Goal: Task Accomplishment & Management: Use online tool/utility

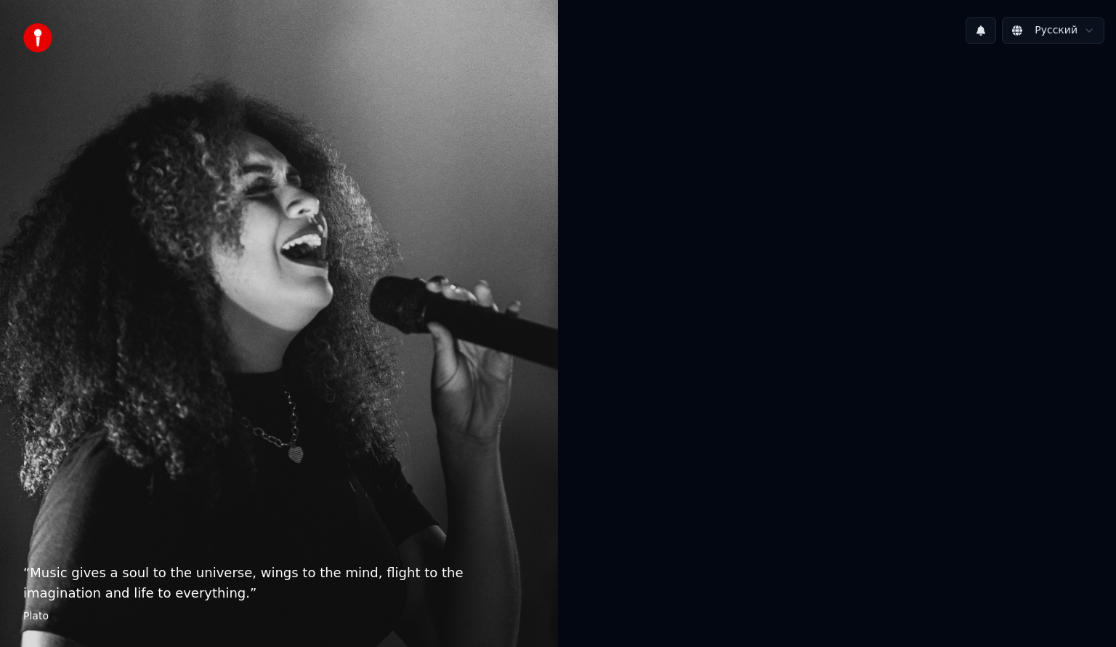
click at [23, 619] on div "“ Music gives a soul to the universe, wings to the mind, flight to the imaginat…" at bounding box center [279, 323] width 558 height 647
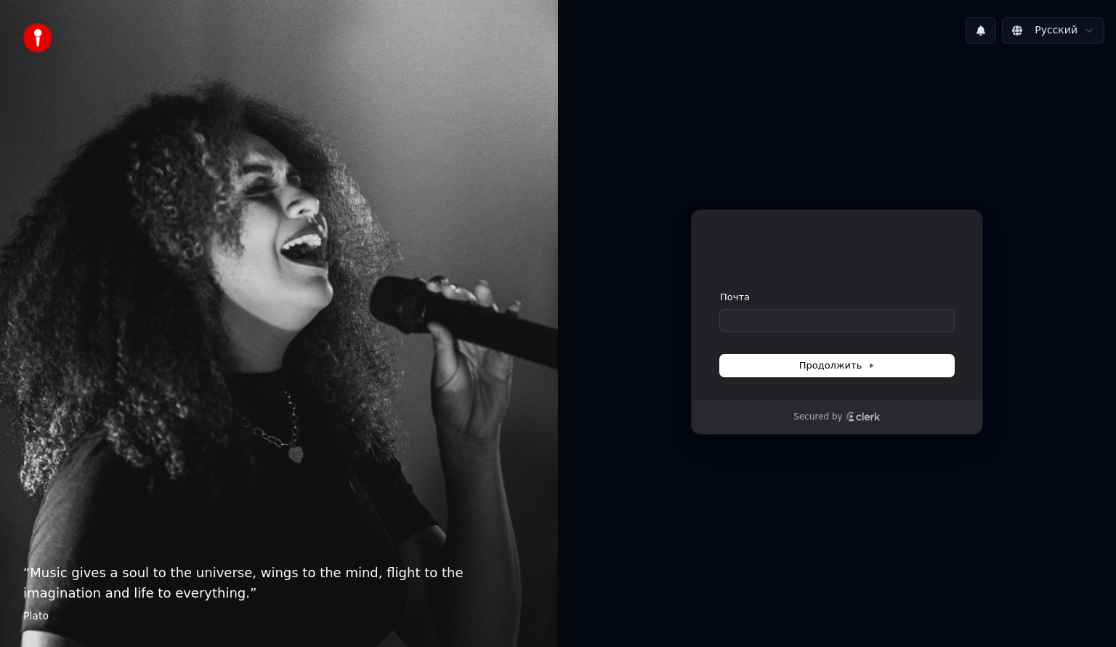
click at [23, 619] on div "“ Music gives a soul to the universe, wings to the mind, flight to the imaginat…" at bounding box center [279, 323] width 558 height 647
click at [796, 311] on input "Почта" at bounding box center [837, 321] width 234 height 22
type input "*"
click at [720, 291] on button "submit" at bounding box center [720, 291] width 0 height 0
type input "**********"
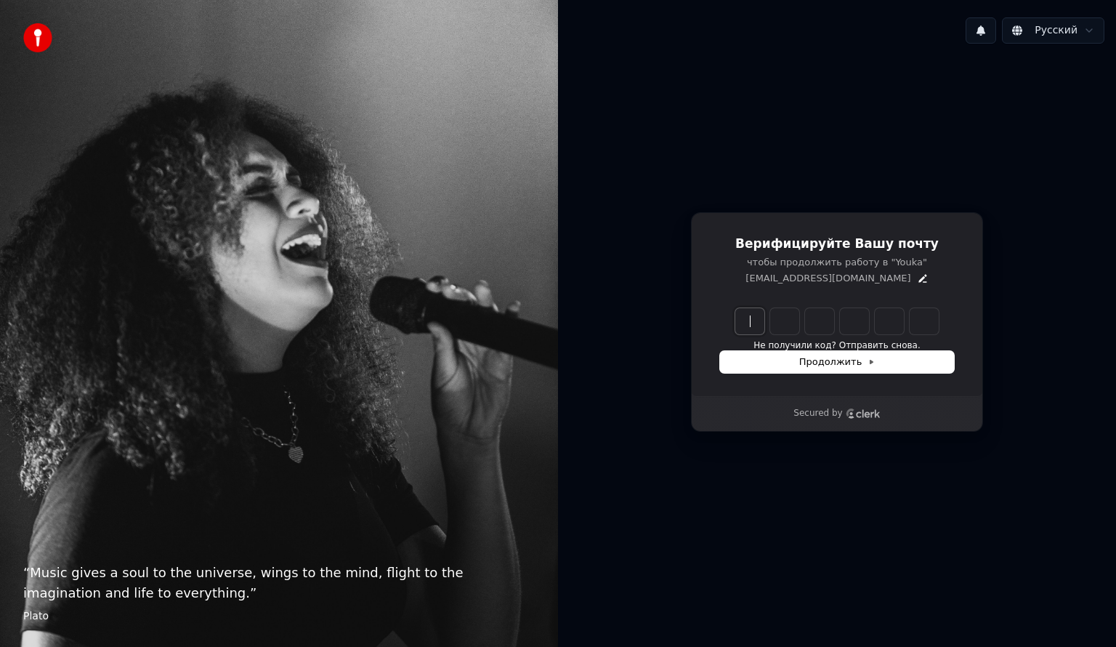
click at [756, 323] on input "Enter verification code" at bounding box center [851, 321] width 233 height 26
click at [758, 315] on input "Enter verification code" at bounding box center [851, 321] width 233 height 26
type input "******"
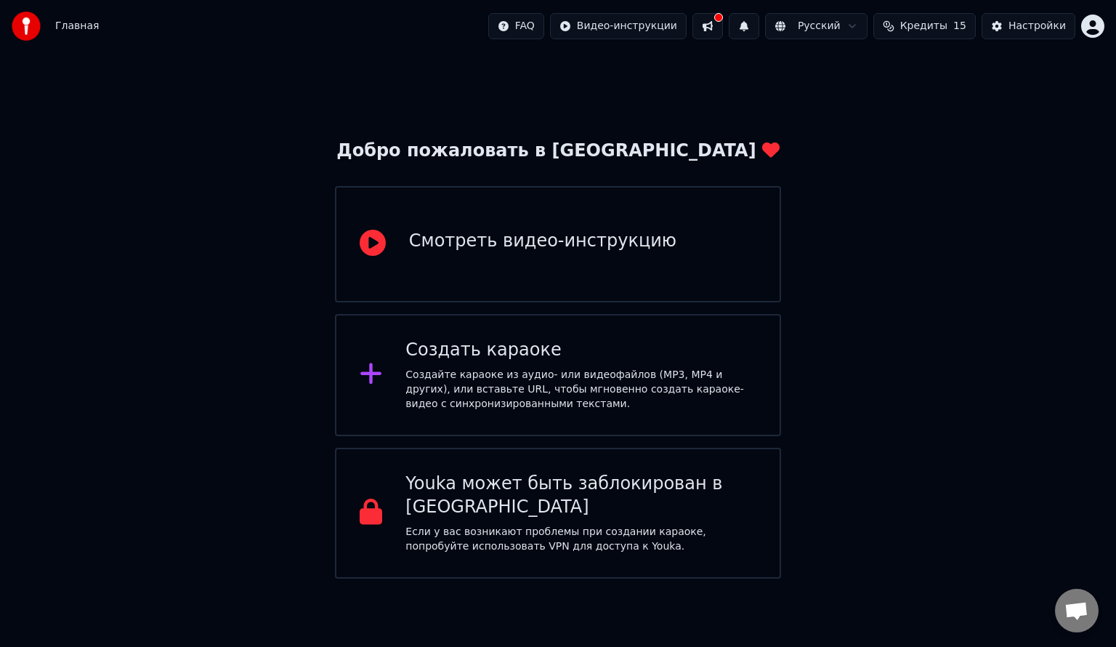
click at [558, 400] on div "Создайте караоке из аудио- или видеофайлов (MP3, MP4 и других), или вставьте UR…" at bounding box center [580, 390] width 351 height 44
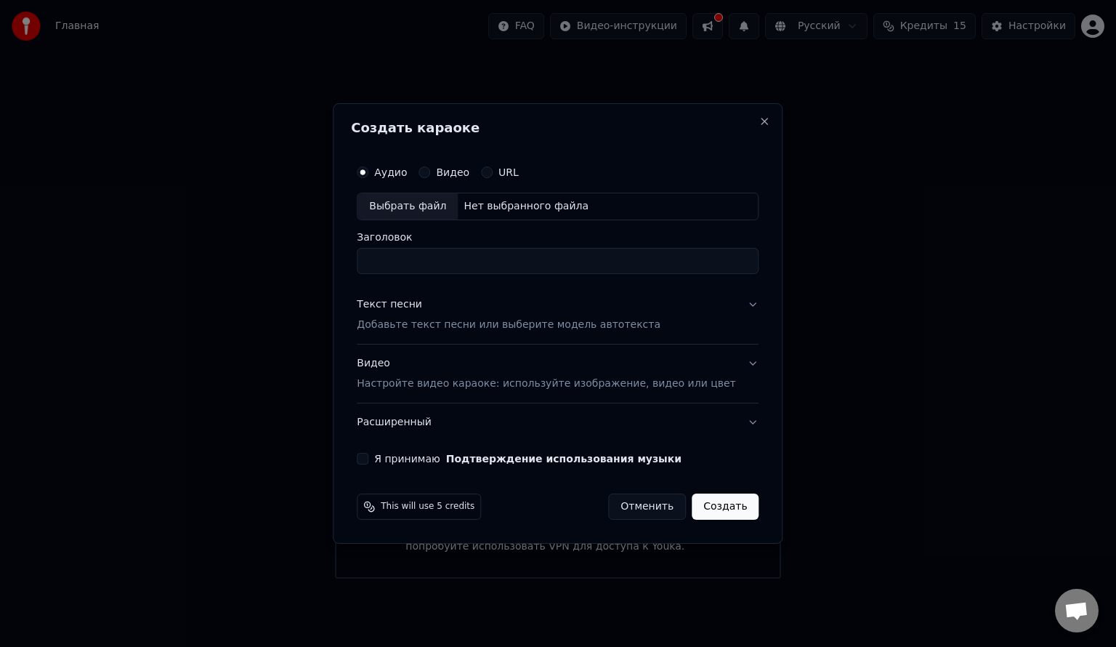
click at [424, 214] on div "Выбрать файл" at bounding box center [408, 206] width 100 height 26
click at [421, 206] on div "Выбрать файл" at bounding box center [408, 206] width 100 height 26
click at [576, 209] on div "C:\Users\Admin\Music\audio_2025-08-17_12-57-48.ogg" at bounding box center [581, 206] width 247 height 15
type input "**********"
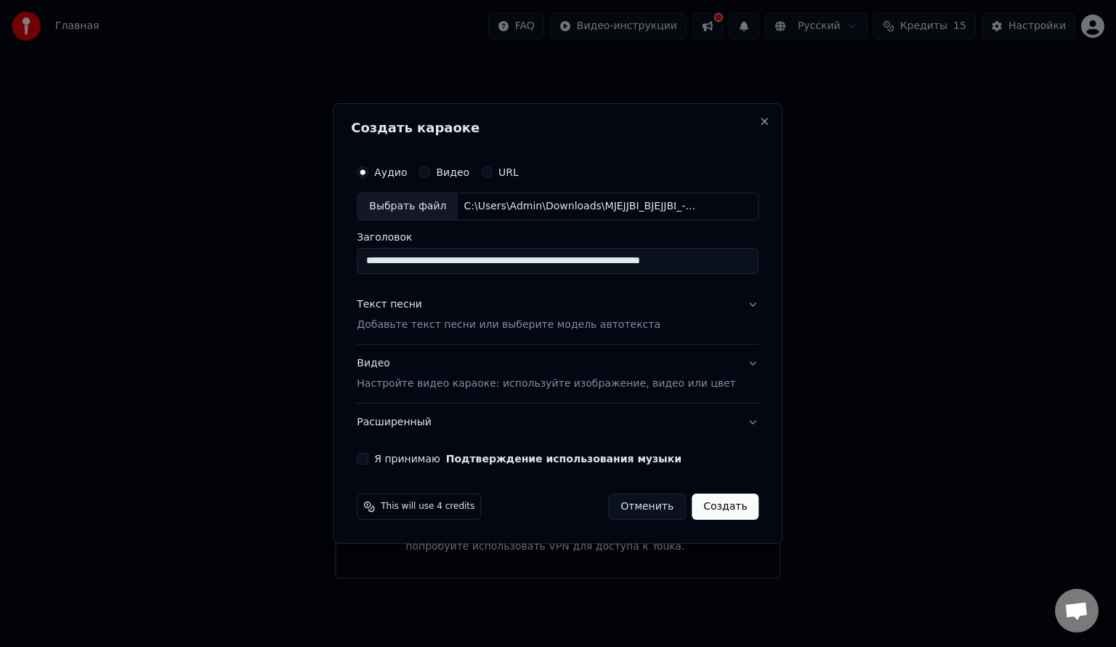
click at [620, 324] on p "Добавьте текст песни или выберите модель автотекста" at bounding box center [509, 325] width 304 height 15
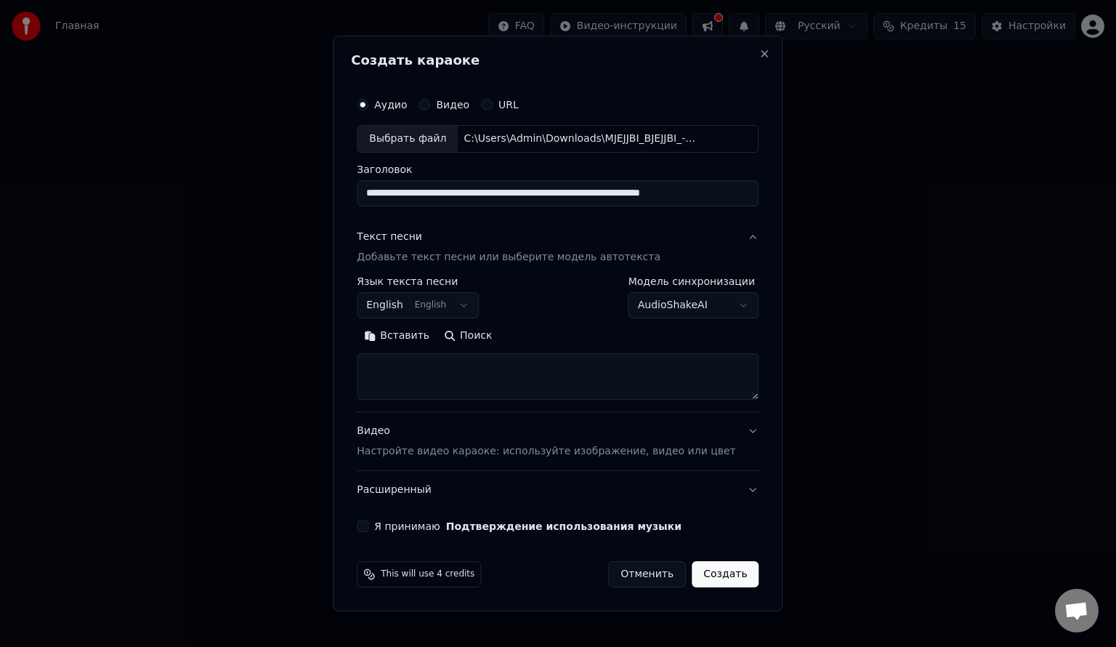
click at [549, 373] on textarea at bounding box center [558, 376] width 402 height 47
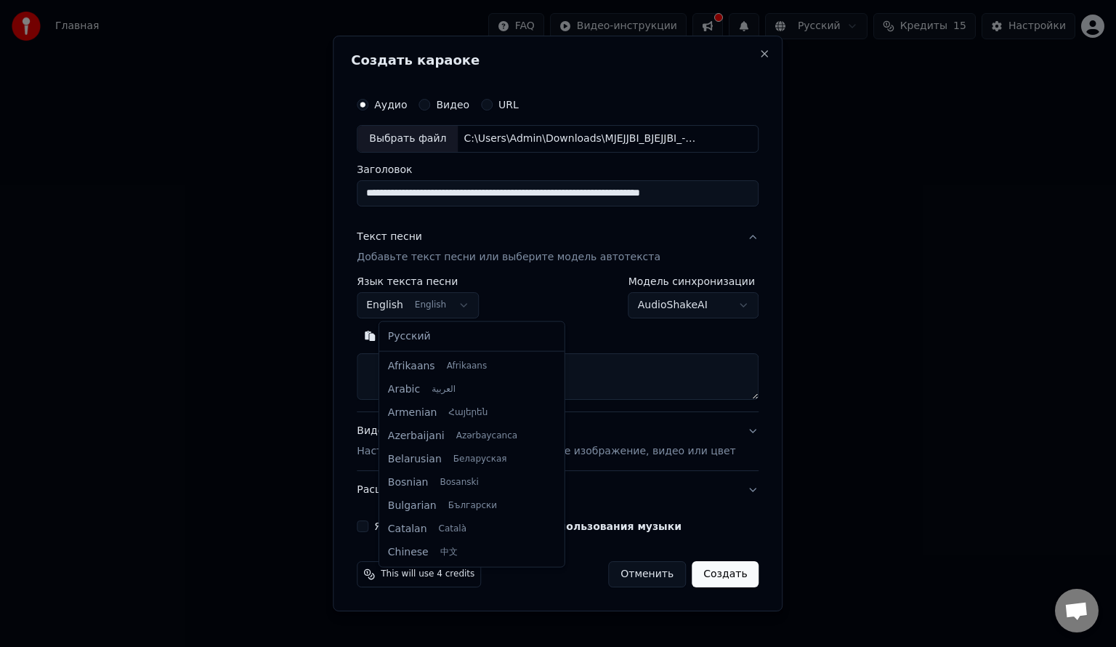
click at [434, 306] on body "**********" at bounding box center [558, 289] width 1116 height 578
select select "**"
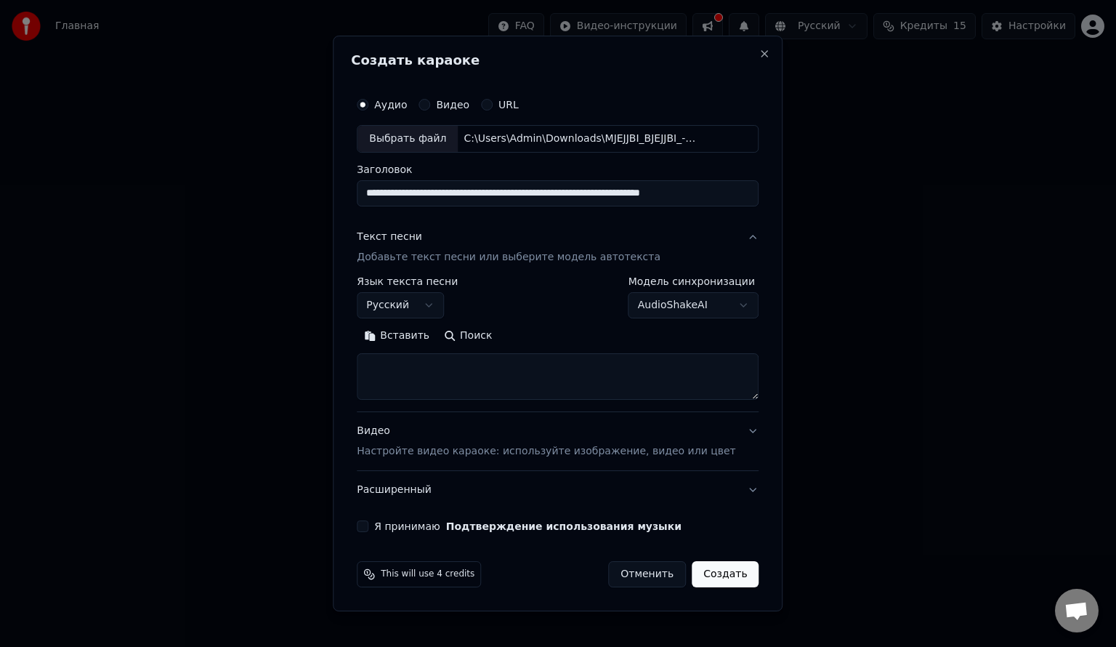
click at [539, 400] on div "**********" at bounding box center [558, 343] width 402 height 135
click at [549, 390] on textarea at bounding box center [558, 376] width 402 height 47
click at [491, 340] on button "Поиск" at bounding box center [468, 335] width 62 height 23
click at [446, 364] on textarea at bounding box center [558, 376] width 402 height 47
type textarea "*"
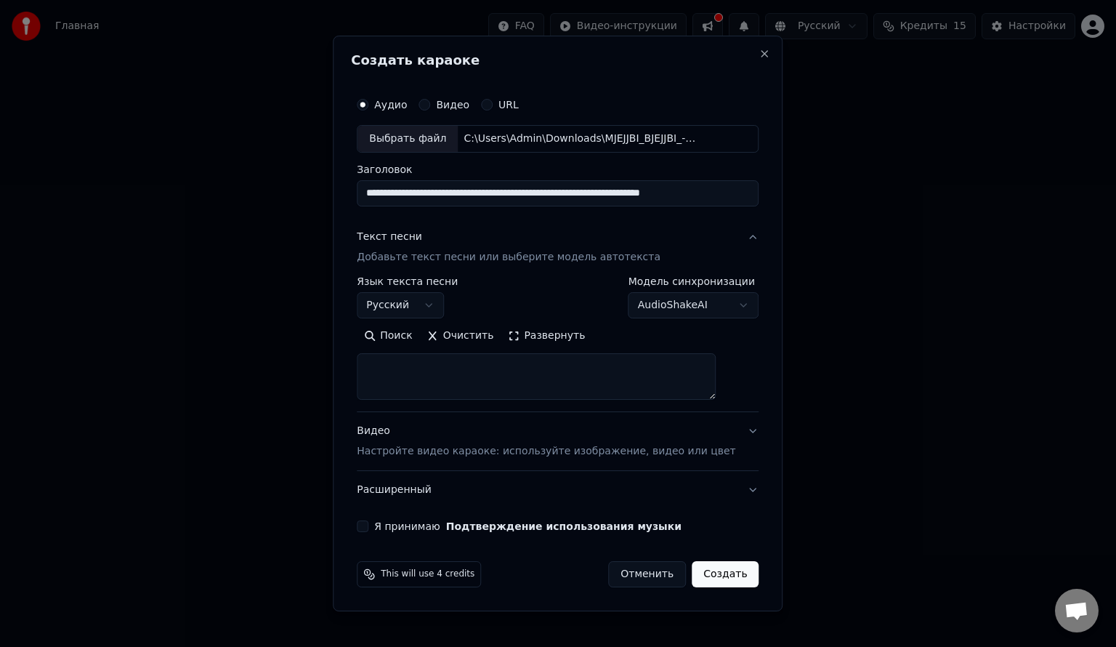
type textarea "*"
paste textarea "**********"
click at [676, 410] on div "**********" at bounding box center [558, 343] width 402 height 135
click at [645, 403] on div "**********" at bounding box center [558, 343] width 402 height 135
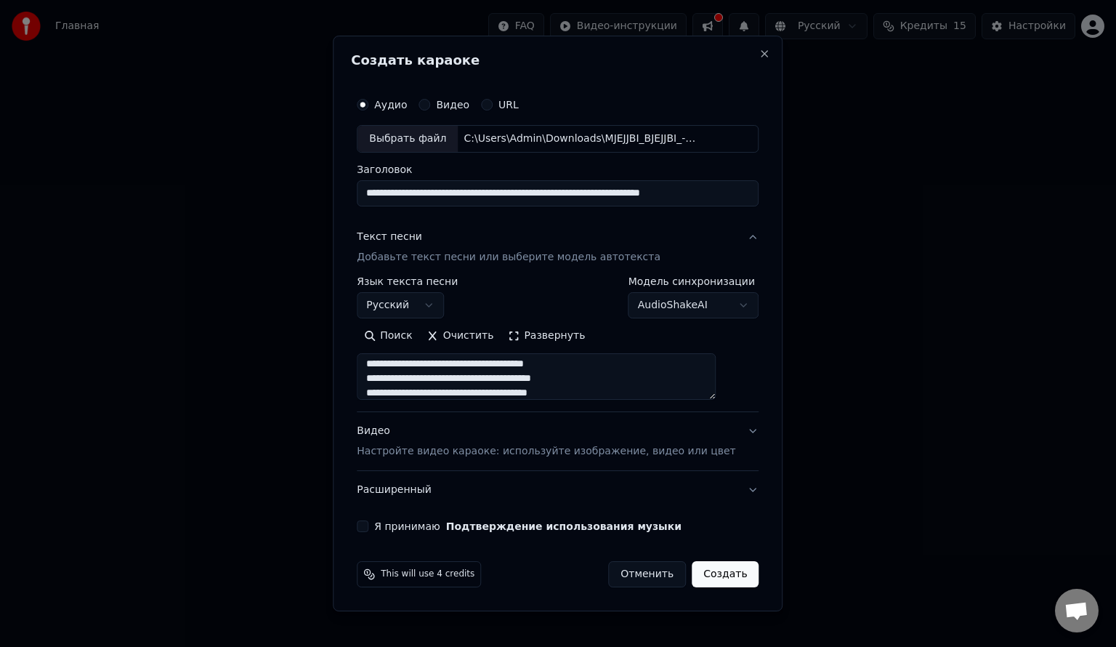
click at [647, 396] on textarea at bounding box center [536, 376] width 359 height 47
paste textarea "**********"
type textarea "**********"
click at [398, 536] on div "**********" at bounding box center [557, 310] width 413 height 453
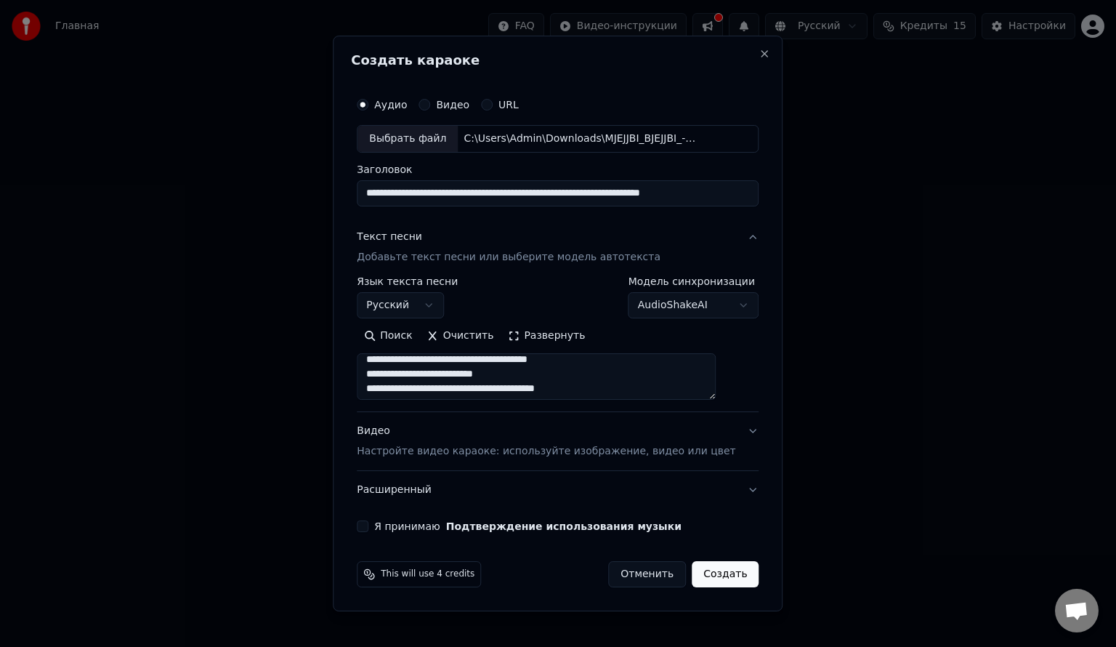
click at [393, 532] on div "**********" at bounding box center [557, 310] width 413 height 453
click at [392, 531] on div "Я принимаю Подтверждение использования музыки" at bounding box center [558, 526] width 402 height 12
click at [390, 530] on div "Я принимаю Подтверждение использования музыки" at bounding box center [558, 526] width 402 height 12
click at [368, 529] on button "Я принимаю Подтверждение использования музыки" at bounding box center [363, 526] width 12 height 12
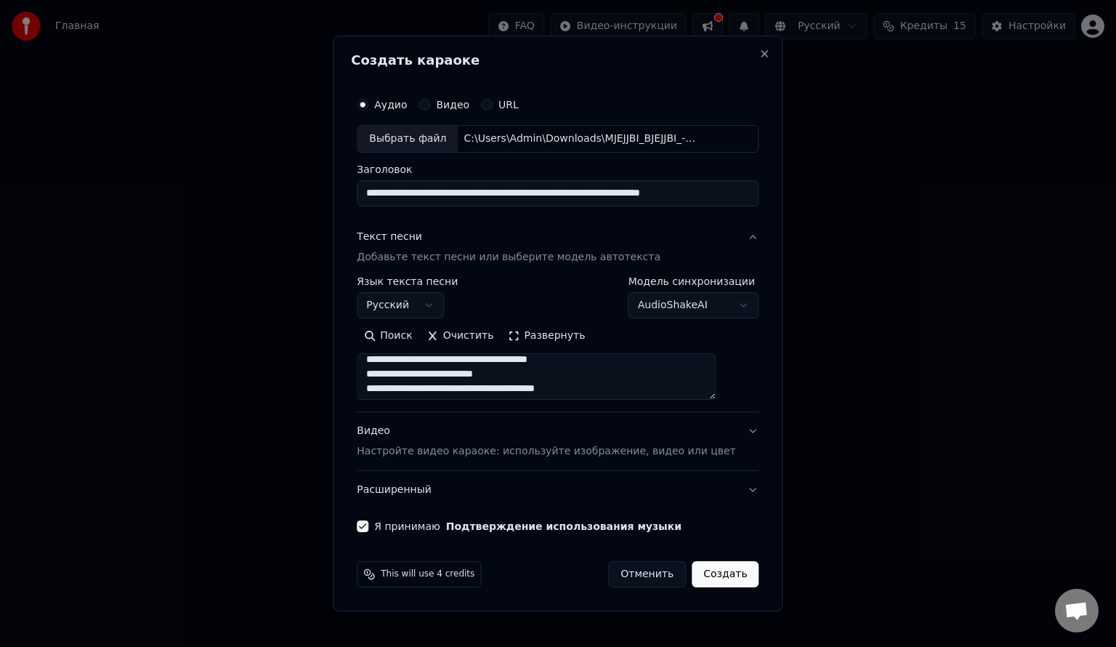
click at [701, 564] on button "Создать" at bounding box center [725, 574] width 67 height 26
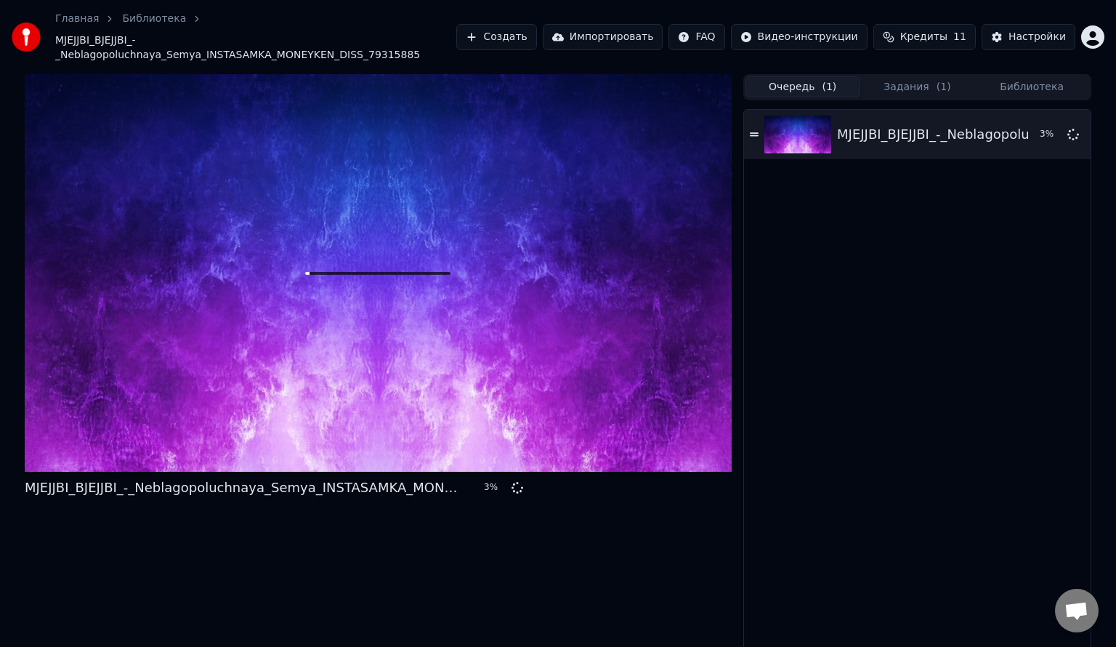
click at [846, 81] on button "Очередь ( 1 )" at bounding box center [803, 86] width 115 height 21
click at [916, 76] on button "Задания ( 1 )" at bounding box center [917, 86] width 115 height 21
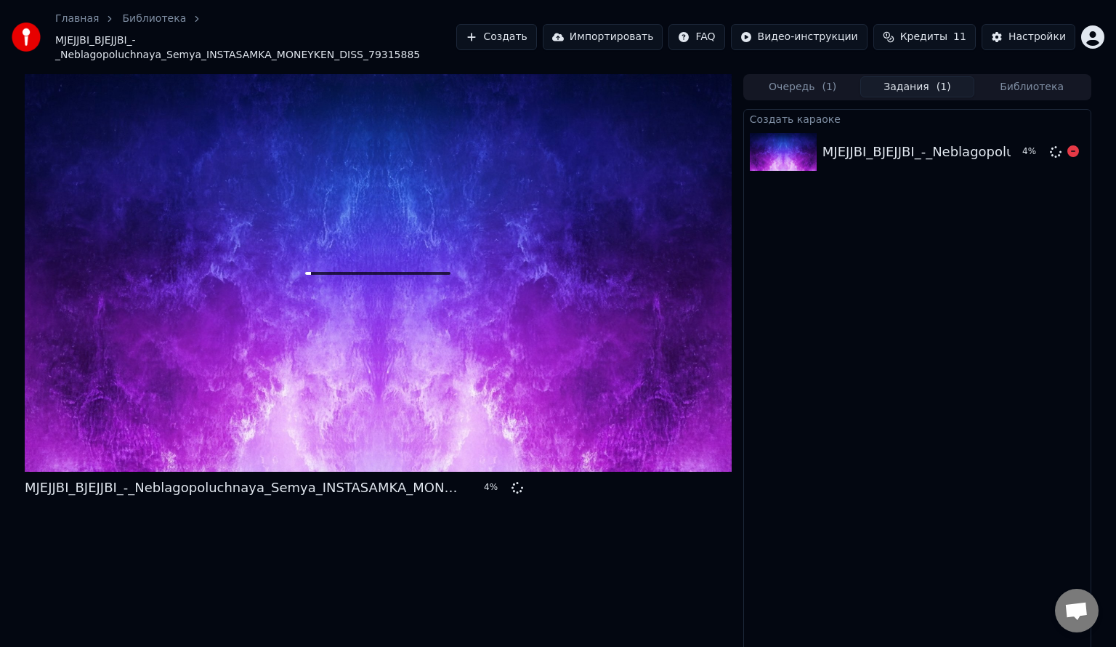
click at [991, 142] on div "MJEJJBI_BJEJJBI_-_Neblagopoluchnaya_Semya_INSTASAMKA_MONEYKEN_DISS_79315885" at bounding box center [1109, 152] width 573 height 20
click at [410, 457] on div "MJEJJBI_BJEJJBI_-_Neblagopoluchnaya_Semya_INSTASAMKA_MONEYKEN_DISS_79315885 5 %" at bounding box center [378, 366] width 707 height 585
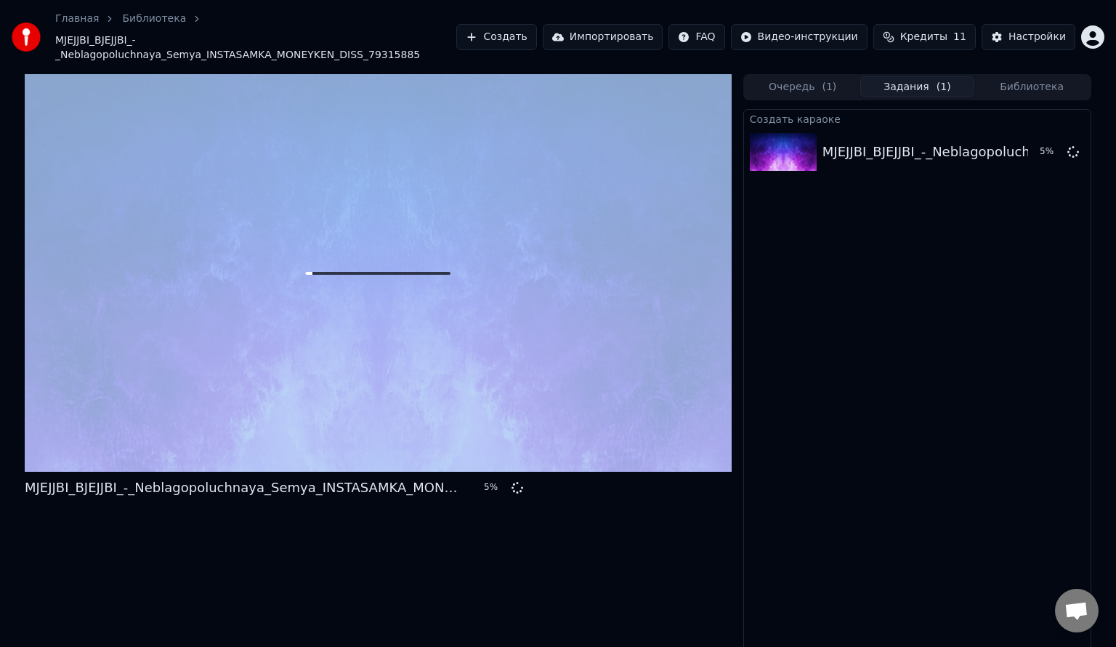
click at [410, 457] on div "MJEJJBI_BJEJJBI_-_Neblagopoluchnaya_Semya_INSTASAMKA_MONEYKEN_DISS_79315885 5 %" at bounding box center [378, 366] width 707 height 585
click at [587, 252] on div at bounding box center [378, 272] width 707 height 397
click at [833, 274] on div "Создать караоке MJEJJBI_BJEJJBI_-_Neblagopoluchnaya_Semya_INSTASAMKA_MONEYKEN_D…" at bounding box center [917, 384] width 348 height 550
click at [1115, 230] on div "MJEJJBI_BJEJJBI_-_Neblagopoluchnaya_Semya_INSTASAMKA_MONEYKEN_DISS_79315885 5 %…" at bounding box center [558, 366] width 1116 height 585
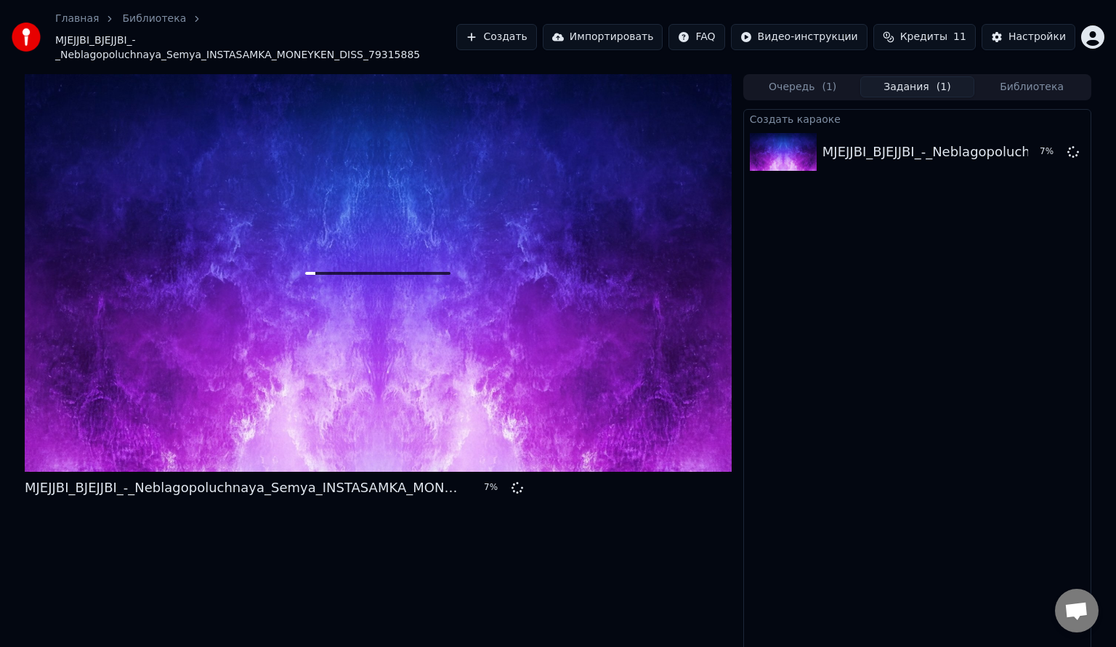
click at [802, 12] on div "Главная Библиотека MJEJJBI_BJEJJBI_-_Neblagopoluchnaya_Semya_INSTASAMKA_MONEYKE…" at bounding box center [558, 37] width 1116 height 74
click at [808, 32] on html "Главная Библиотека MJEJJBI_BJEJJBI_-_Neblagopoluchnaya_Semya_INSTASAMKA_MONEYKE…" at bounding box center [558, 323] width 1116 height 647
click at [831, 35] on html "Главная Библиотека MJEJJBI_BJEJJBI_-_Neblagopoluchnaya_Semya_INSTASAMKA_MONEYKE…" at bounding box center [558, 323] width 1116 height 647
click at [360, 265] on icon at bounding box center [378, 273] width 47 height 47
click at [492, 477] on div "MJEJJBI_BJEJJBI_-_Neblagopoluchnaya_Semya_INSTASAMKA_MONEYKEN_DISS_79315885" at bounding box center [263, 487] width 477 height 20
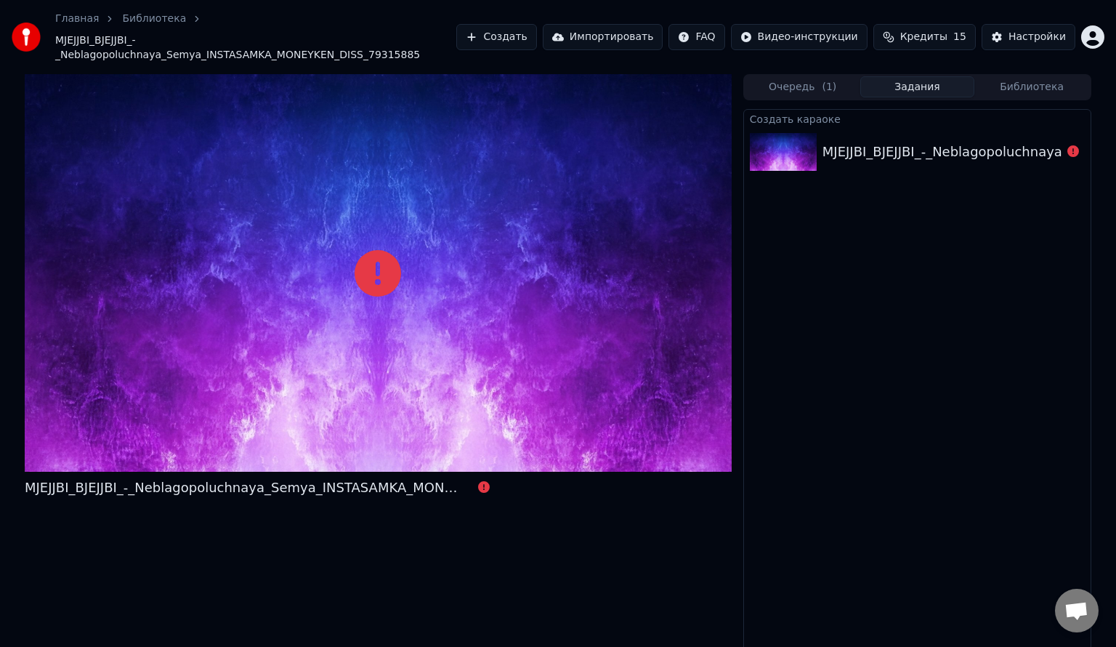
click at [1030, 127] on div "MJEJJBI_BJEJJBI_-_Neblagopoluchnaya_Semya_INSTASAMKA_MONEYKEN_DISS_79315885" at bounding box center [917, 151] width 347 height 49
click at [931, 151] on div "MJEJJBI_BJEJJBI_-_Neblagopoluchnaya_Semya_INSTASAMKA_MONEYKEN_DISS_79315885" at bounding box center [917, 151] width 347 height 49
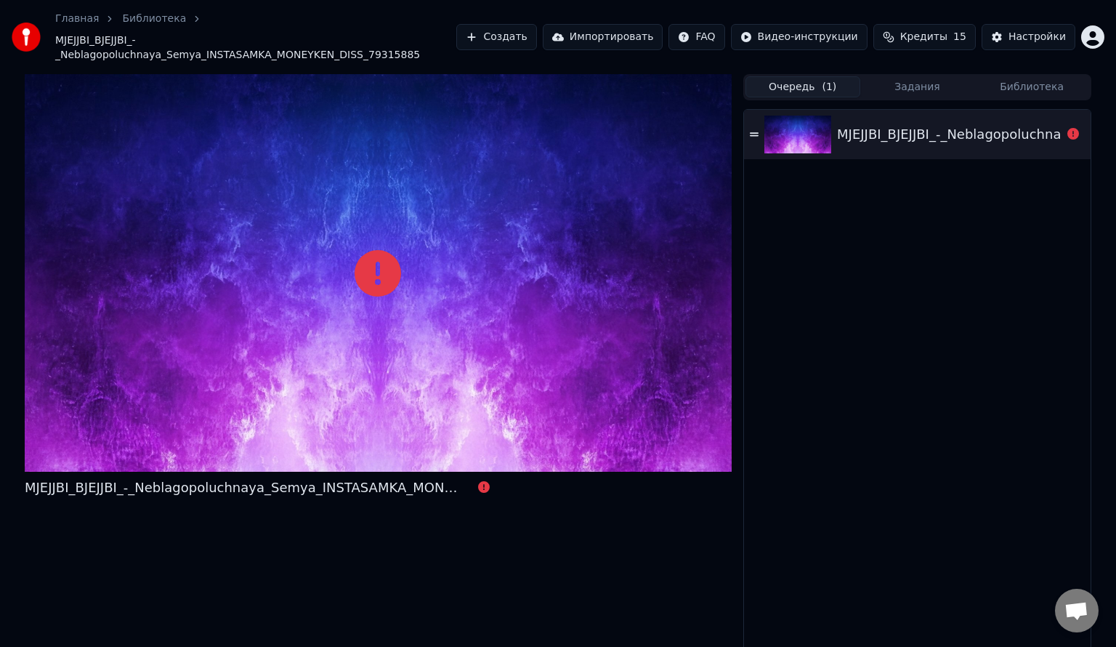
click at [825, 80] on span "( 1 )" at bounding box center [829, 87] width 15 height 15
click at [949, 124] on div "MJEJJBI_BJEJJBI_-_Neblagopoluchnaya_Semya_INSTASAMKA_MONEYKEN_DISS_79315885" at bounding box center [1123, 134] width 573 height 20
click at [1075, 128] on icon at bounding box center [1074, 134] width 12 height 12
click at [536, 41] on button "Создать" at bounding box center [496, 37] width 80 height 26
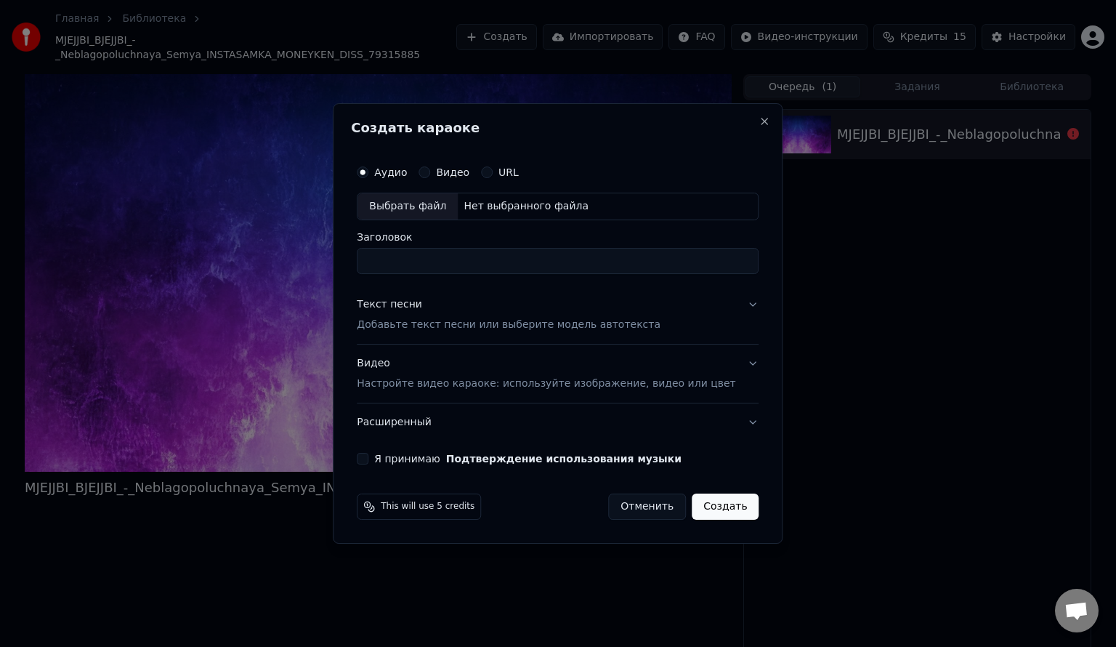
click at [469, 177] on label "Видео" at bounding box center [452, 172] width 33 height 10
click at [430, 178] on button "Видео" at bounding box center [425, 172] width 12 height 12
click at [407, 171] on label "Аудио" at bounding box center [390, 172] width 33 height 10
click at [368, 171] on button "Аудио" at bounding box center [363, 172] width 12 height 12
click at [437, 205] on div "Выбрать файл" at bounding box center [408, 206] width 100 height 26
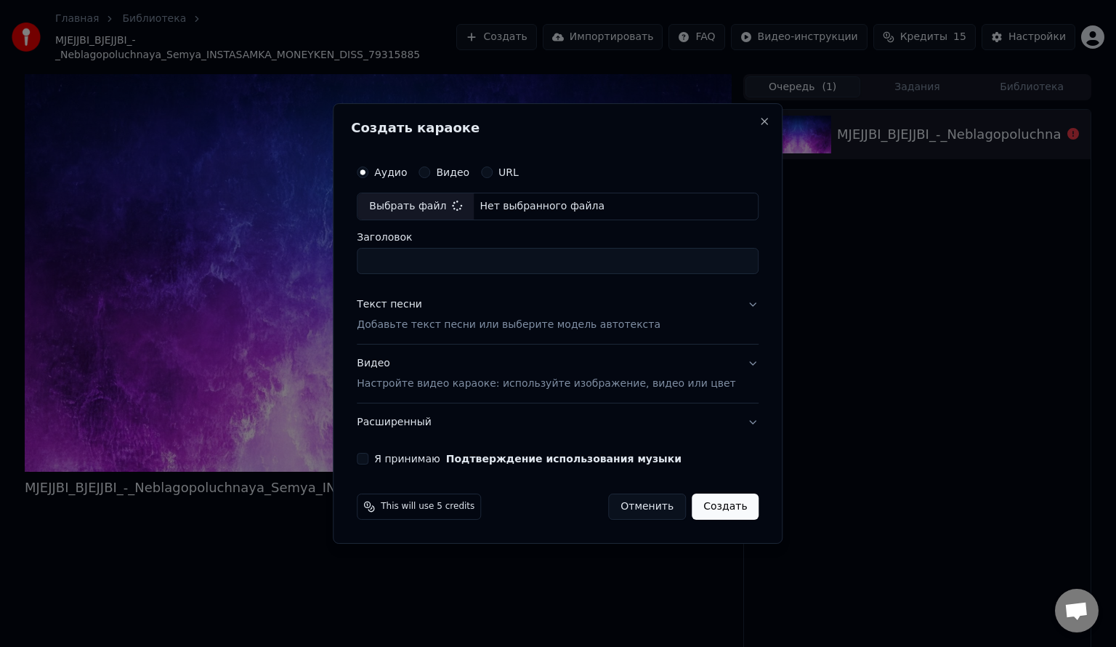
type input "**********"
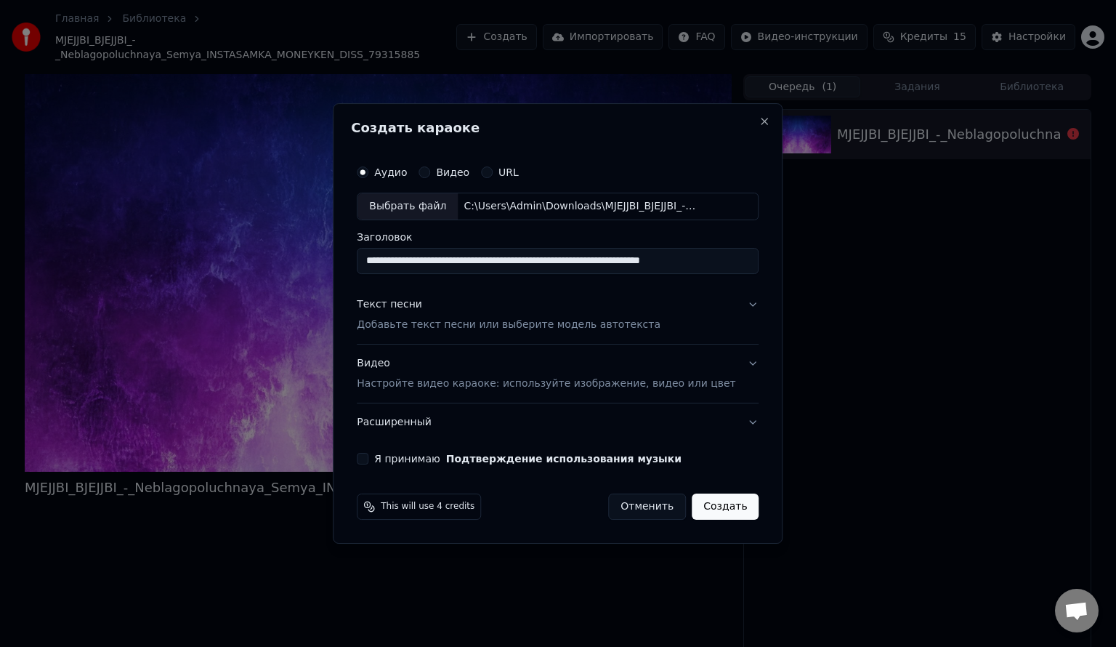
click at [483, 384] on p "Настройте видео караоке: используйте изображение, видео или цвет" at bounding box center [546, 383] width 379 height 15
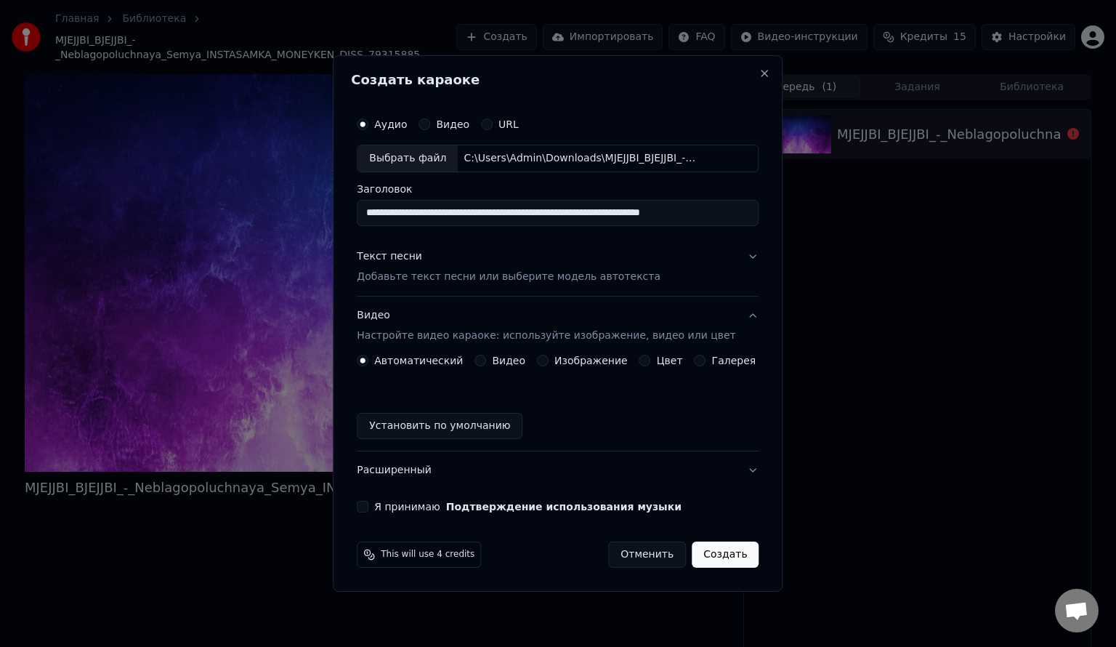
click at [493, 371] on div "Автоматический Видео Изображение Цвет Галерея Установить по умолчанию" at bounding box center [558, 397] width 402 height 84
click at [495, 363] on div "Видео" at bounding box center [500, 361] width 51 height 12
click at [485, 365] on button "Видео" at bounding box center [481, 361] width 12 height 12
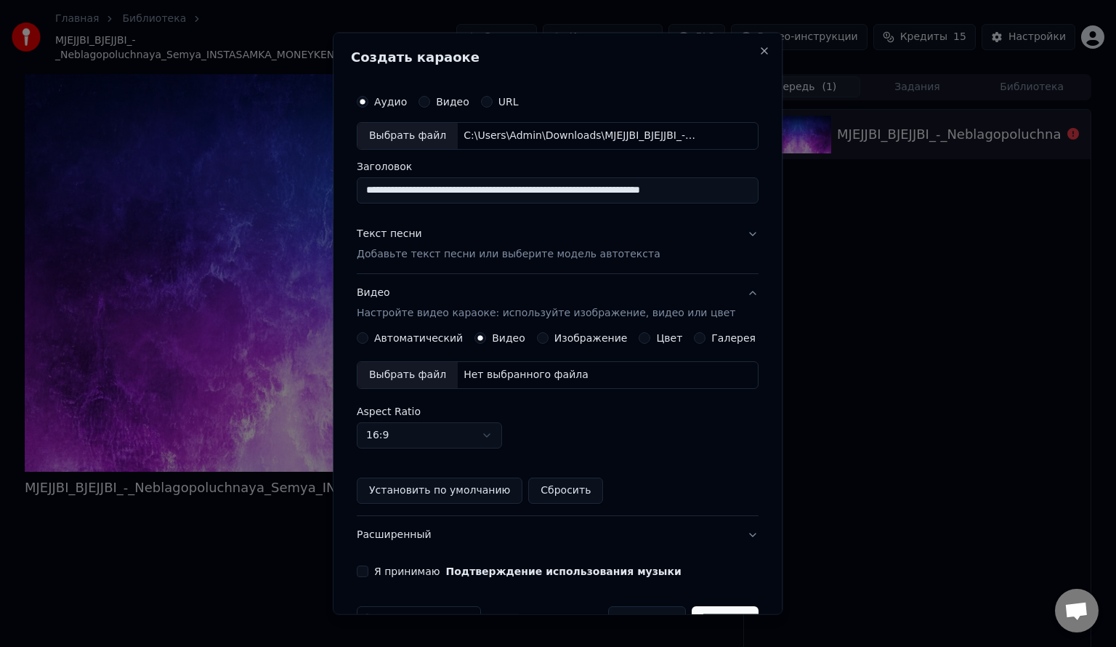
click at [597, 256] on p "Добавьте текст песни или выберите модель автотекста" at bounding box center [509, 253] width 304 height 15
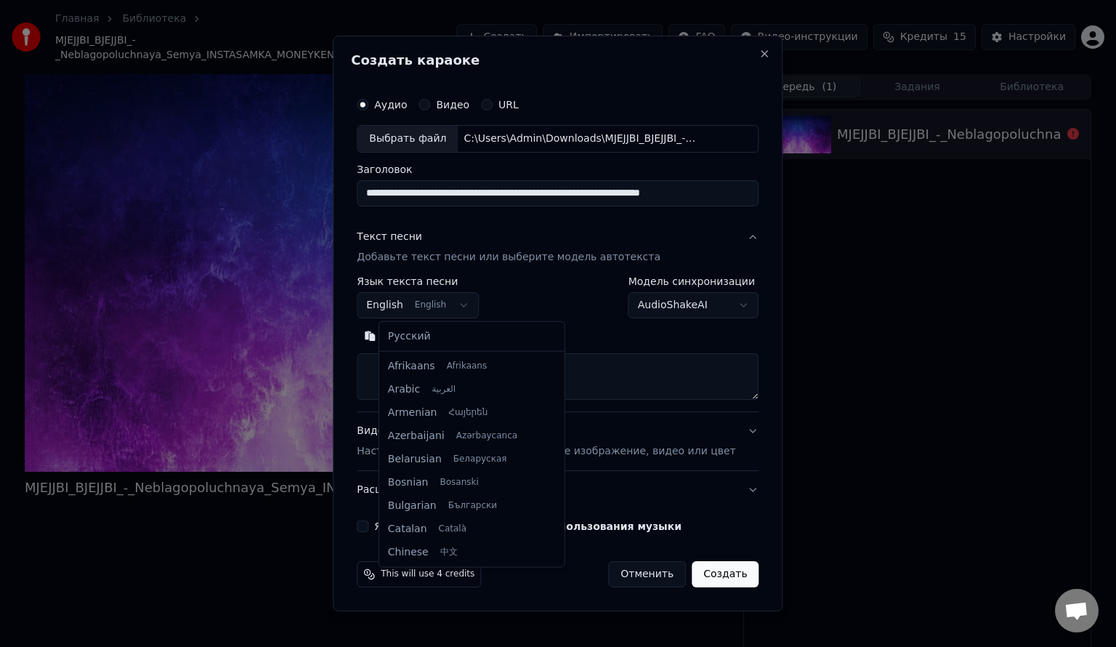
click at [465, 306] on body "**********" at bounding box center [558, 323] width 1116 height 647
select select "**"
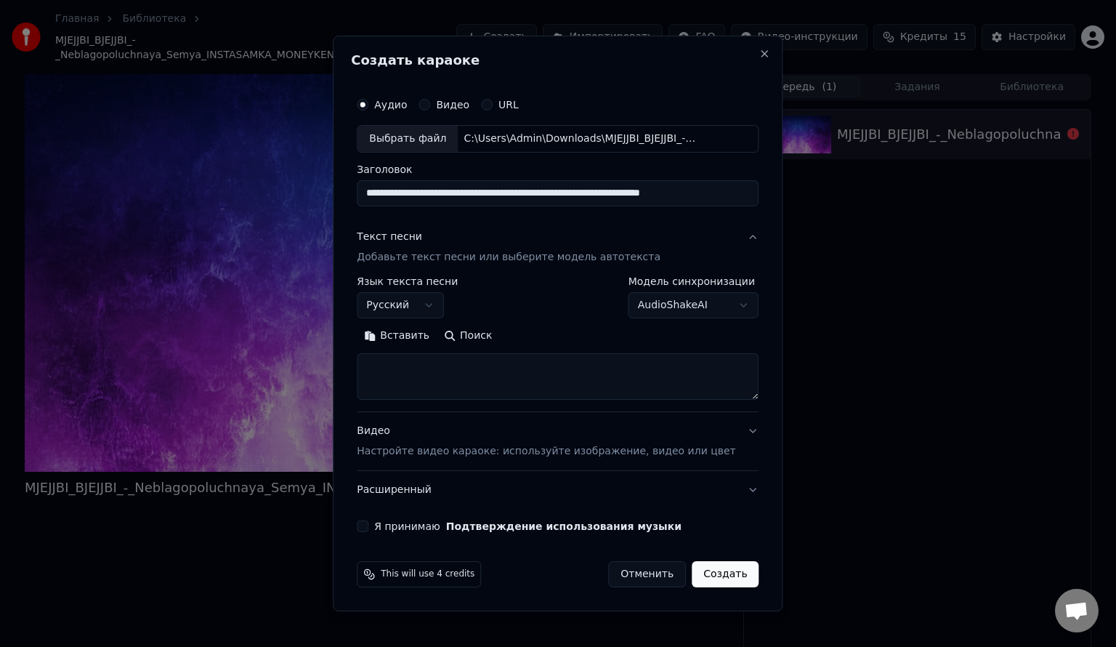
click at [509, 363] on textarea at bounding box center [558, 376] width 402 height 47
type textarea "**********"
click at [427, 522] on label "Я принимаю Подтверждение использования музыки" at bounding box center [527, 526] width 307 height 10
click at [368, 522] on button "Я принимаю Подтверждение использования музыки" at bounding box center [363, 526] width 12 height 12
click at [702, 562] on button "Создать" at bounding box center [725, 574] width 67 height 26
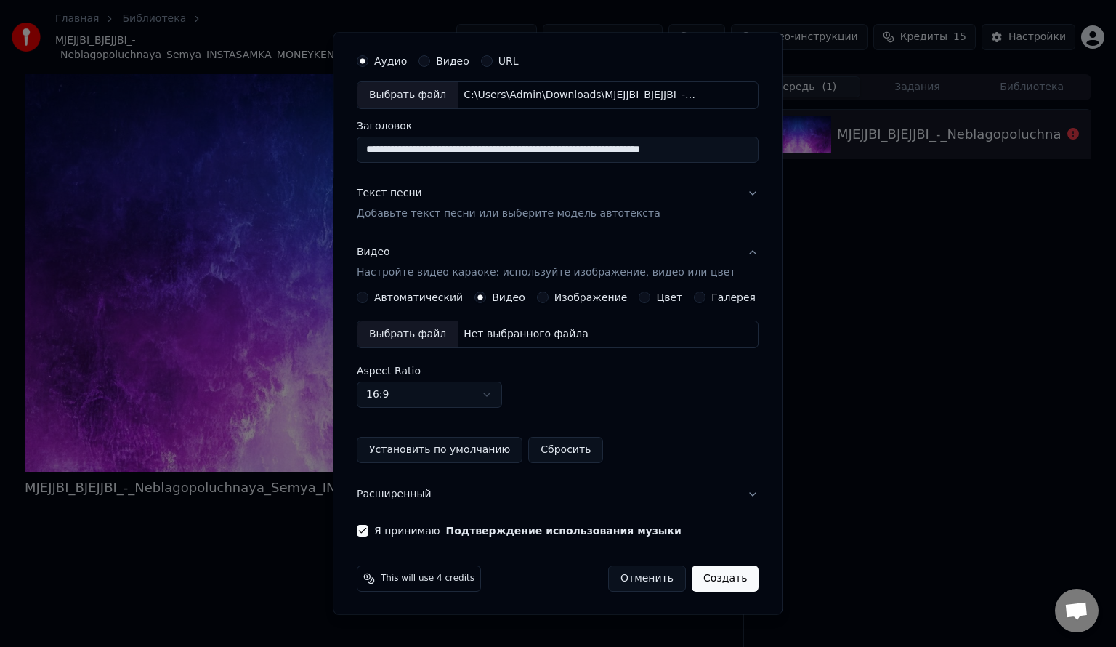
scroll to position [39, 0]
click at [694, 586] on button "Создать" at bounding box center [725, 579] width 67 height 26
click at [431, 296] on label "Автоматический" at bounding box center [418, 298] width 89 height 10
click at [368, 296] on button "Автоматический" at bounding box center [363, 298] width 12 height 12
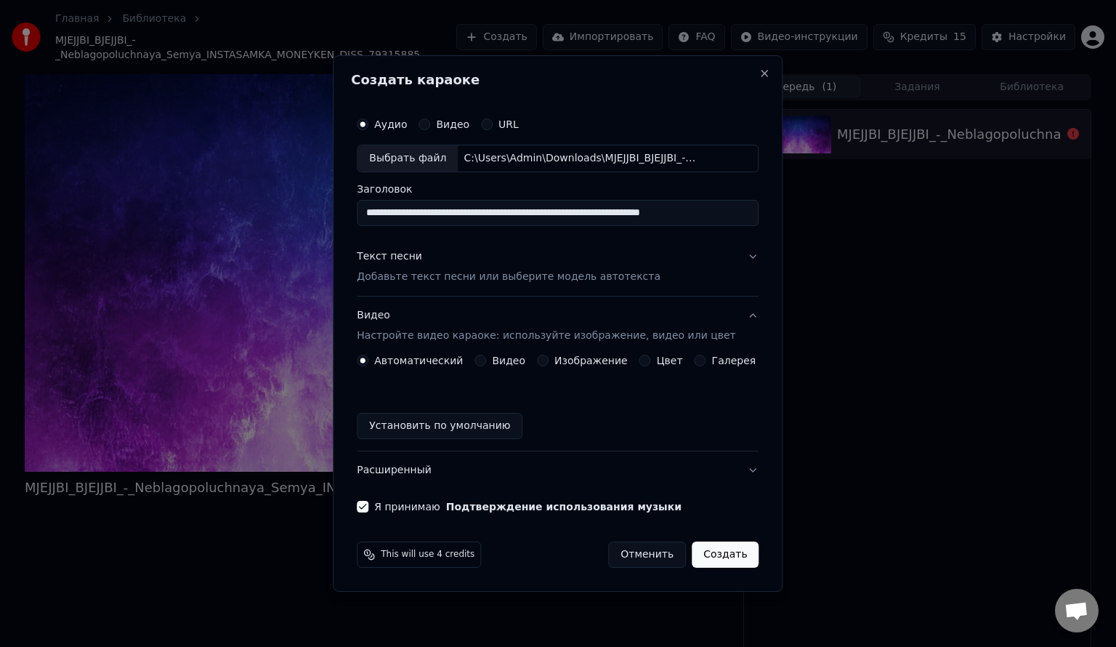
click at [698, 546] on button "Создать" at bounding box center [725, 554] width 67 height 26
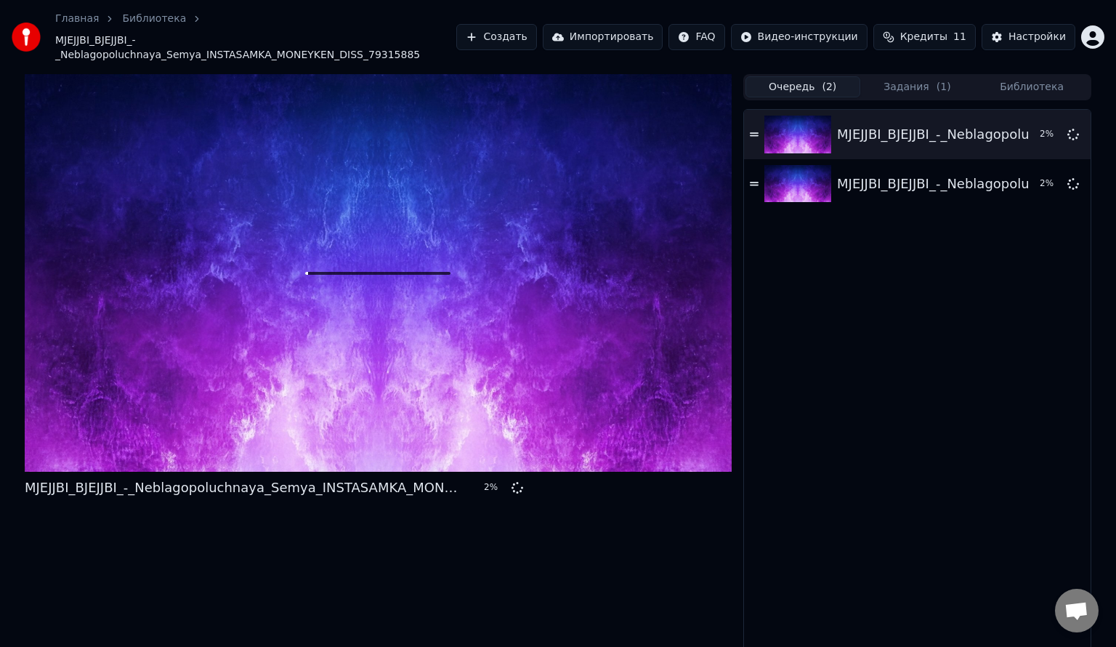
click at [855, 78] on button "Очередь ( 2 )" at bounding box center [803, 86] width 115 height 21
click at [942, 80] on span "( 1 )" at bounding box center [944, 87] width 15 height 15
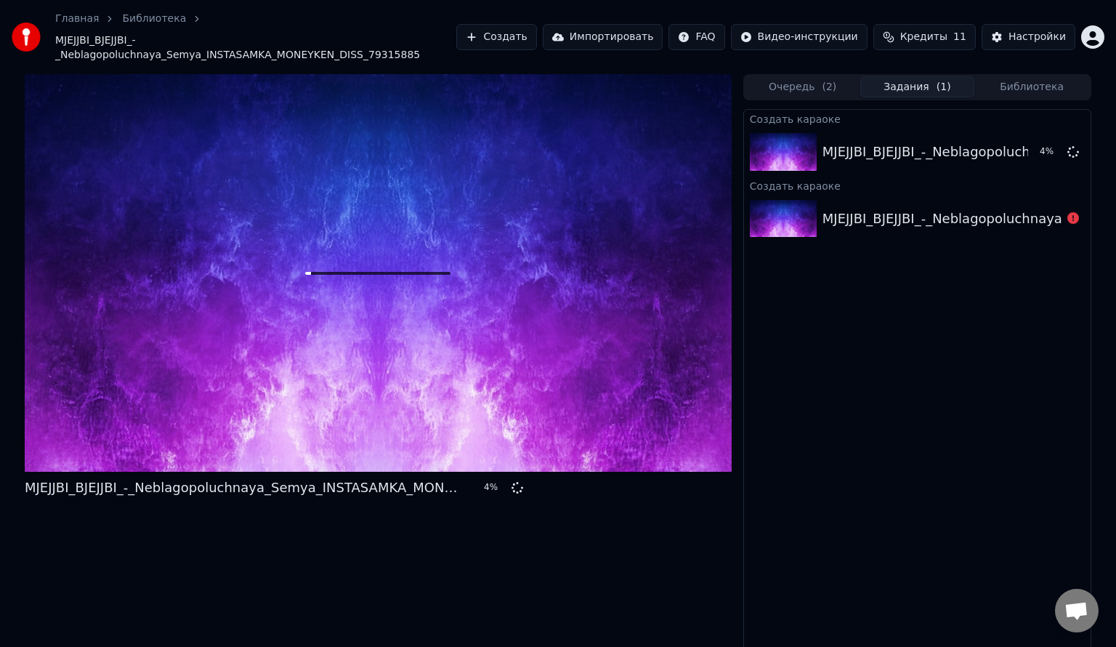
click at [1065, 210] on div at bounding box center [1073, 218] width 23 height 17
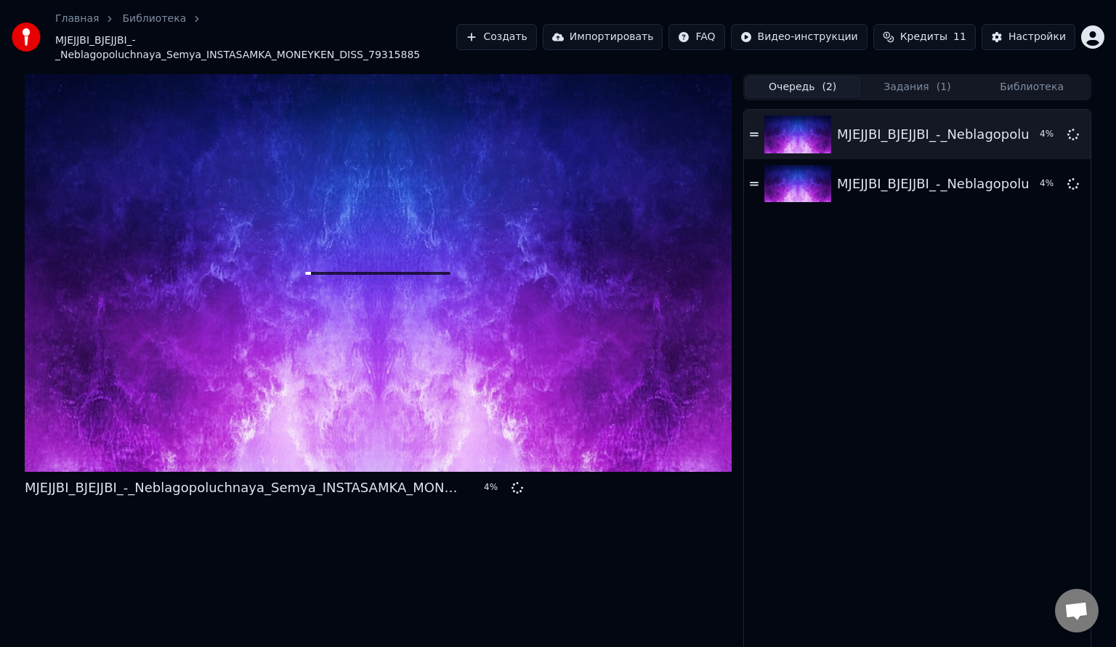
click at [815, 83] on button "Очередь ( 2 )" at bounding box center [803, 86] width 115 height 21
click at [536, 24] on button "Создать" at bounding box center [496, 37] width 80 height 26
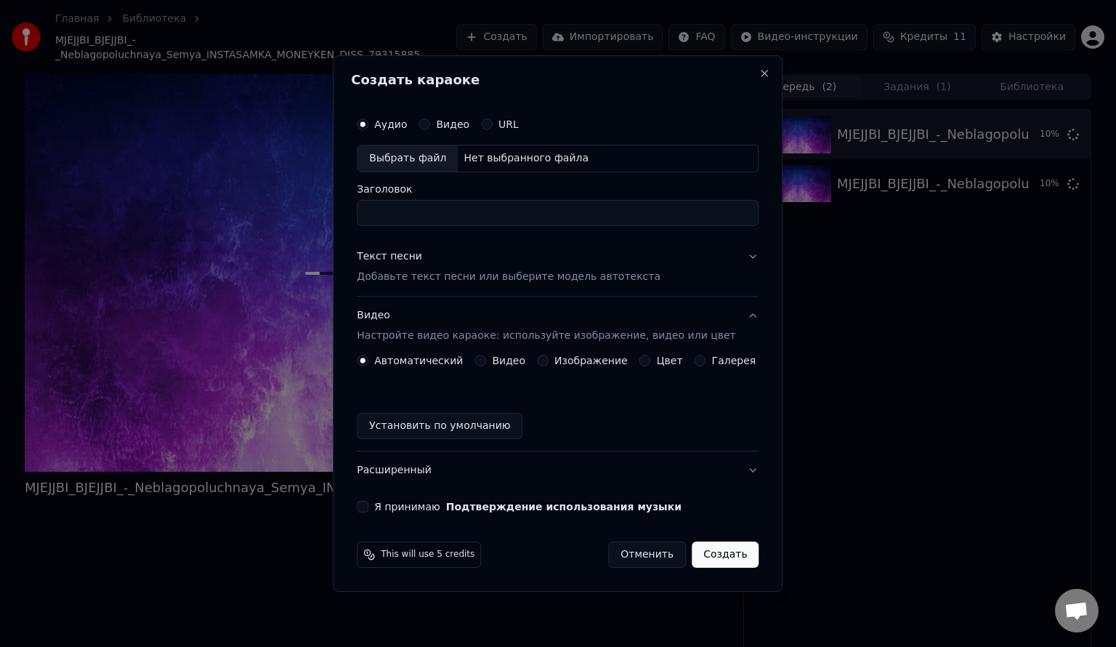
click at [617, 545] on button "Отменить" at bounding box center [647, 554] width 78 height 26
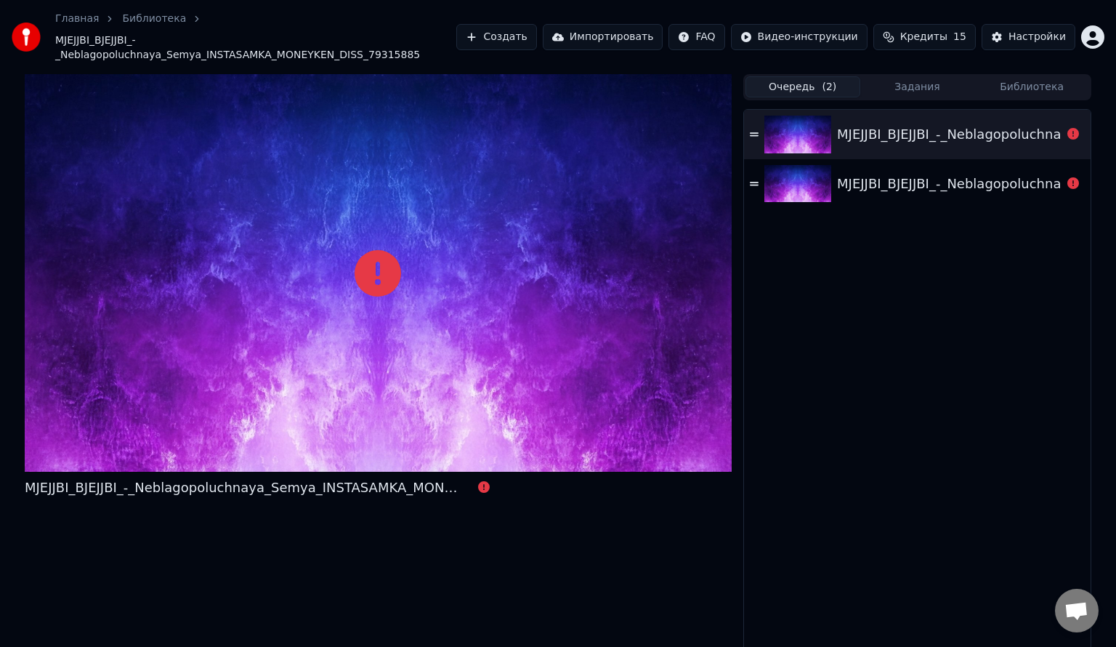
click at [860, 135] on div "MJEJJBI_BJEJJBI_-_Neblagopoluchnaya_Semya_INSTASAMKA_MONEYKEN_DISS_79315885" at bounding box center [917, 134] width 347 height 49
click at [866, 136] on div "MJEJJBI_BJEJJBI_-_Neblagopoluchnaya_Semya_INSTASAMKA_MONEYKEN_DISS_79315885" at bounding box center [917, 134] width 347 height 49
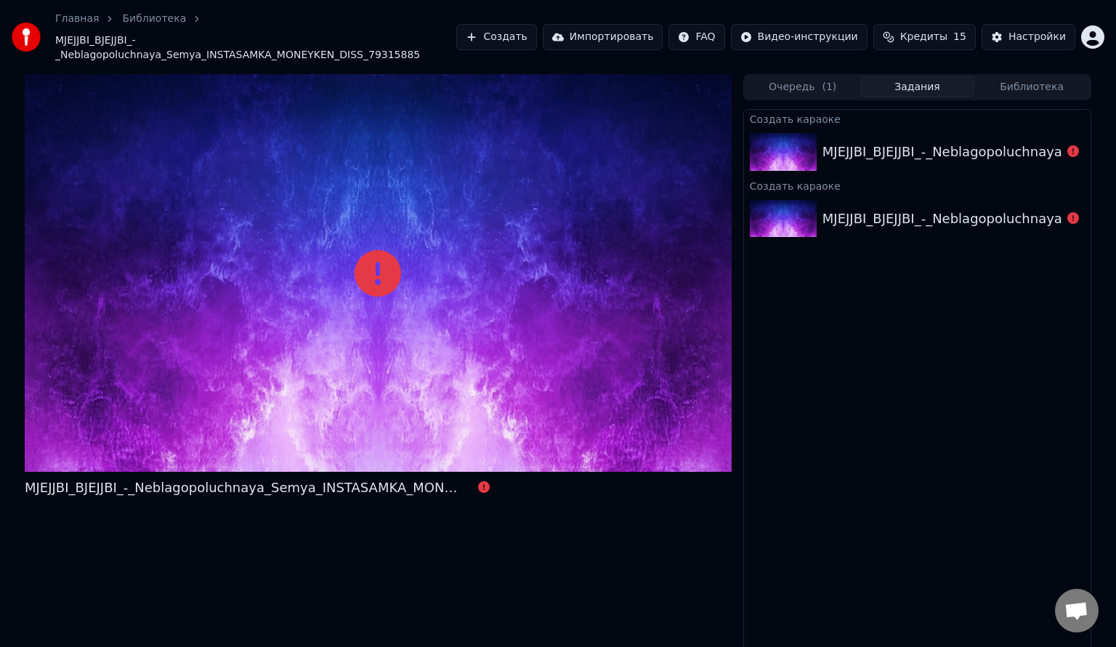
click at [942, 76] on button "Задания" at bounding box center [917, 86] width 115 height 21
click at [1115, 2] on div "Главная Библиотека MJEJJBI_BJEJJBI_-_Neblagopoluchnaya_Semya_INSTASAMKA_MONEYKE…" at bounding box center [558, 37] width 1116 height 74
